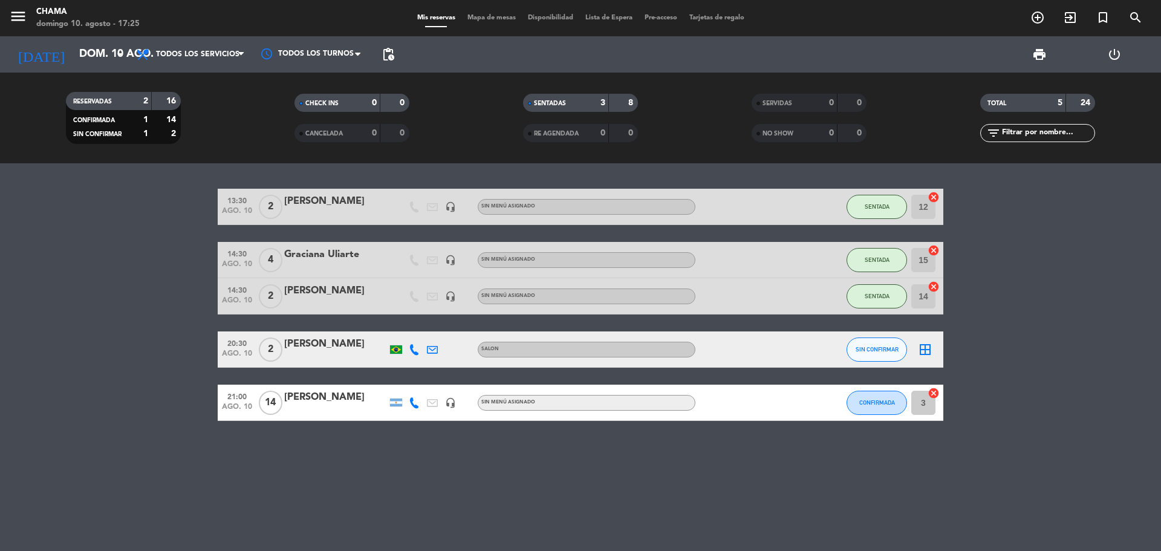
click at [926, 350] on icon "border_all" at bounding box center [925, 349] width 15 height 15
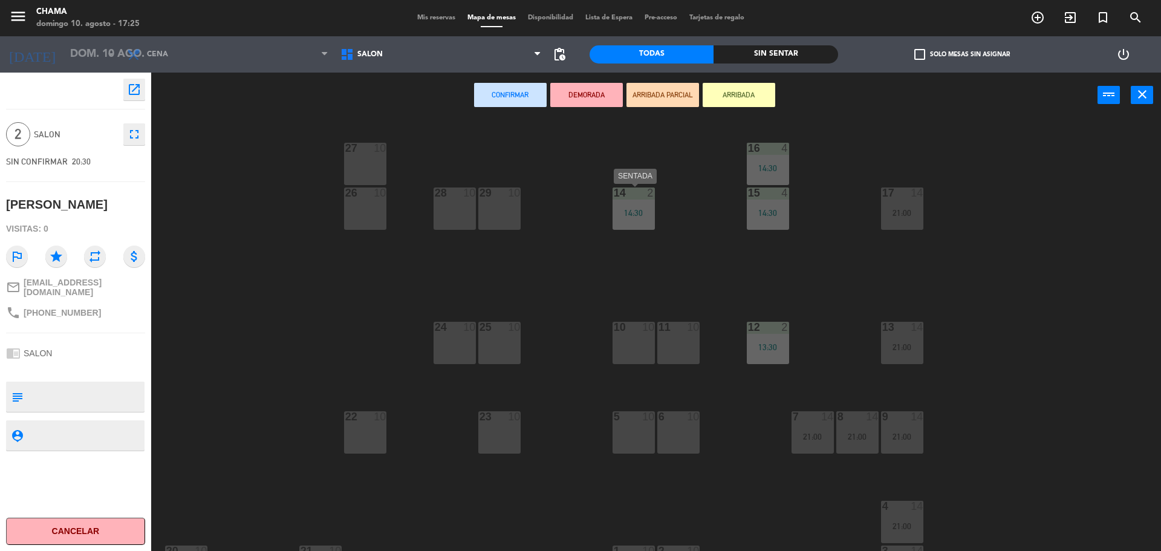
click at [642, 223] on div "14 2 14:30" at bounding box center [634, 208] width 42 height 42
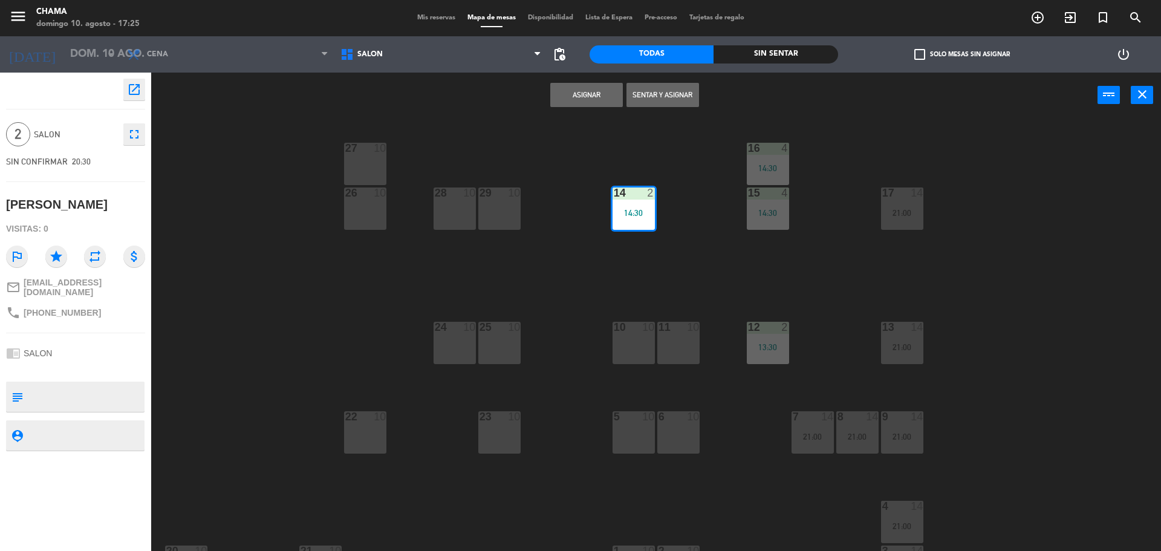
click at [585, 98] on button "Asignar" at bounding box center [586, 95] width 73 height 24
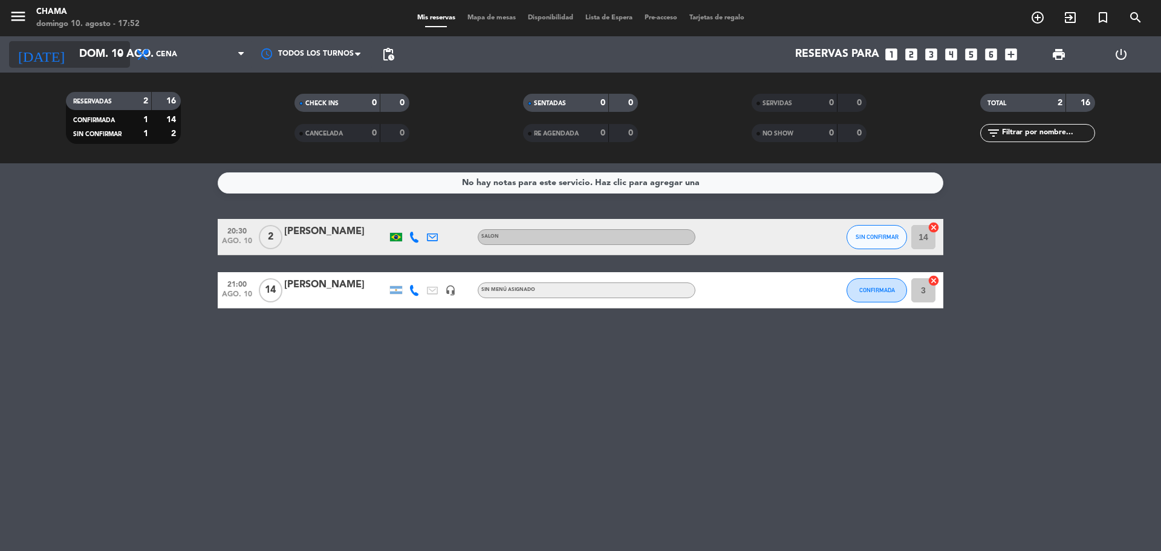
click at [73, 45] on input "dom. 10 ago." at bounding box center [143, 54] width 140 height 24
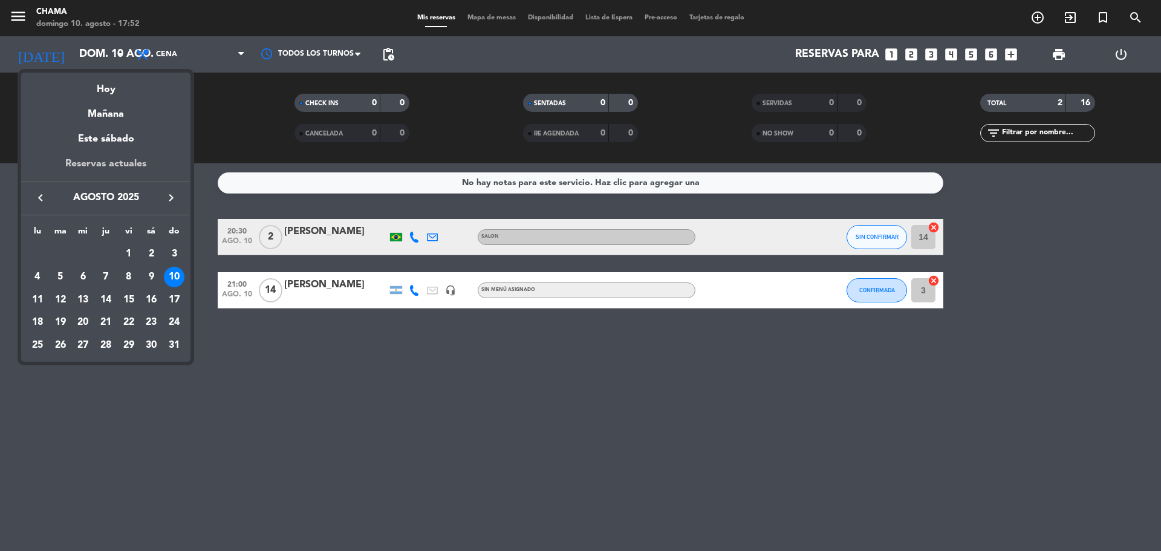
click at [107, 161] on div "Reservas actuales" at bounding box center [105, 168] width 169 height 25
